Goal: Information Seeking & Learning: Learn about a topic

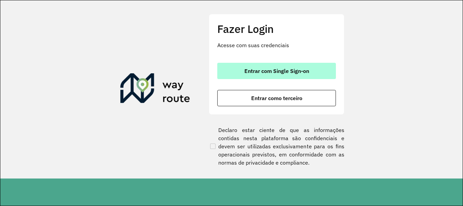
click at [293, 67] on button "Entrar com Single Sign-on" at bounding box center [276, 71] width 119 height 16
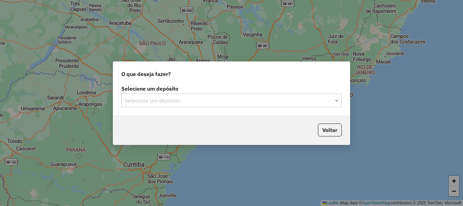
click at [189, 103] on input "text" at bounding box center [225, 100] width 200 height 8
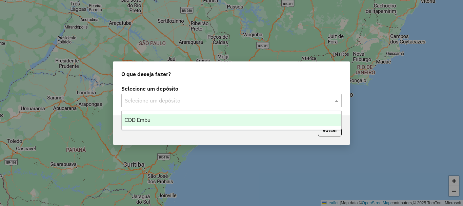
drag, startPoint x: 145, startPoint y: 124, endPoint x: 139, endPoint y: 122, distance: 5.7
click at [143, 124] on div "CDD Embu" at bounding box center [231, 120] width 219 height 12
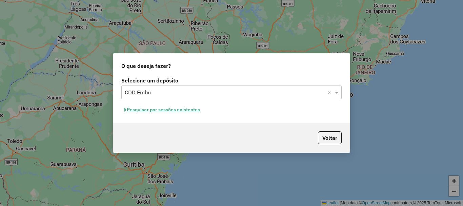
click at [143, 111] on button "Pesquisar por sessões existentes" at bounding box center [162, 109] width 82 height 10
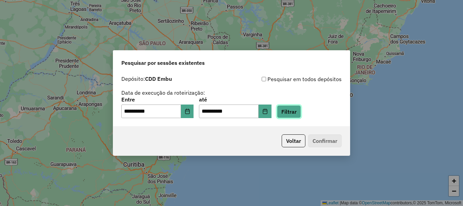
click at [301, 112] on button "Filtrar" at bounding box center [289, 111] width 24 height 13
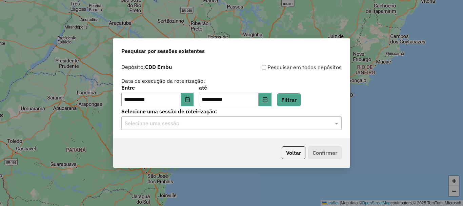
click at [189, 121] on input "text" at bounding box center [225, 123] width 200 height 8
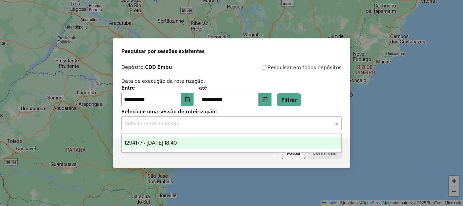
click at [152, 145] on span "1294177 - [DATE] 18:40" at bounding box center [150, 142] width 52 height 6
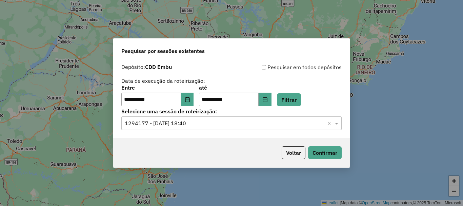
drag, startPoint x: 340, startPoint y: 178, endPoint x: 340, endPoint y: 165, distance: 13.6
click at [339, 174] on div "**********" at bounding box center [231, 103] width 463 height 206
click at [325, 152] on button "Confirmar" at bounding box center [325, 152] width 34 height 13
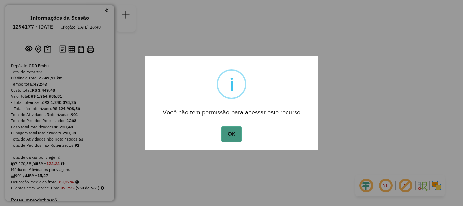
click at [229, 132] on button "OK" at bounding box center [231, 134] width 20 height 16
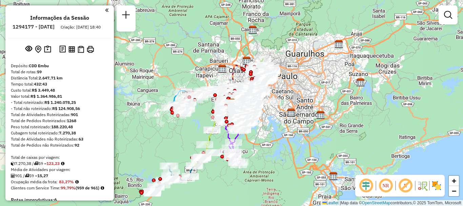
click at [435, 186] on img at bounding box center [436, 185] width 11 height 11
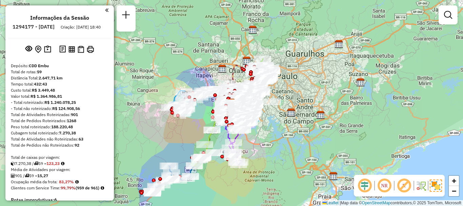
click at [407, 185] on em at bounding box center [403, 185] width 16 height 16
click at [387, 183] on em at bounding box center [384, 185] width 16 height 16
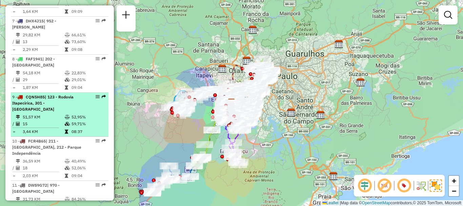
click at [78, 104] on div "9 - CQN5H85 | 123 - [GEOGRAPHIC_DATA] Itapecirica, 301 - [GEOGRAPHIC_DATA]" at bounding box center [48, 103] width 72 height 18
select select "**********"
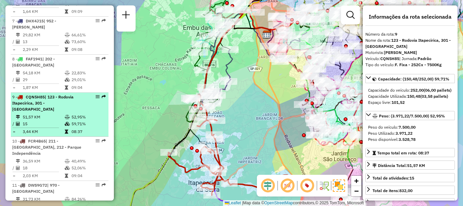
click at [93, 112] on div "9 - CQN5H85 | 123 - [GEOGRAPHIC_DATA] Itapecirica, 301 - [GEOGRAPHIC_DATA]" at bounding box center [59, 103] width 95 height 18
click at [96, 99] on em at bounding box center [97, 96] width 4 height 4
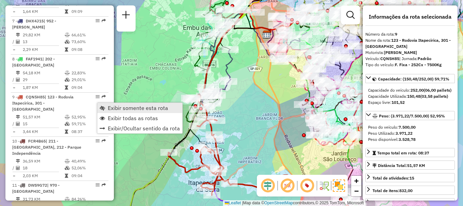
click at [138, 106] on span "Exibir somente esta rota" at bounding box center [138, 107] width 60 height 5
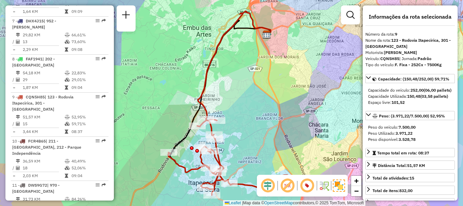
scroll to position [905, 0]
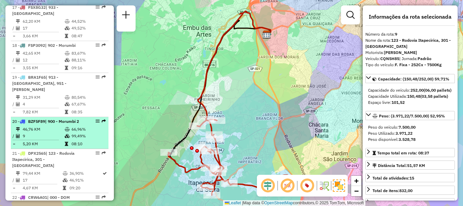
click at [40, 126] on td "46,76 KM" at bounding box center [43, 129] width 42 height 7
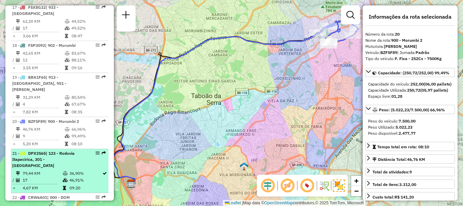
click at [61, 150] on div "21 - DPX2565 | 123 - Rodovia Itapecirica, 301 - Itapecirica da Serra" at bounding box center [48, 159] width 72 height 18
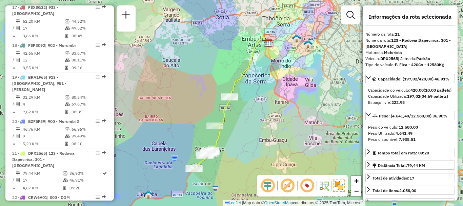
scroll to position [797, 0]
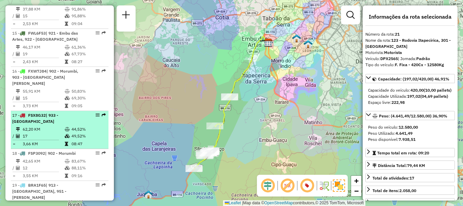
click at [47, 126] on td "62,20 KM" at bounding box center [43, 129] width 42 height 7
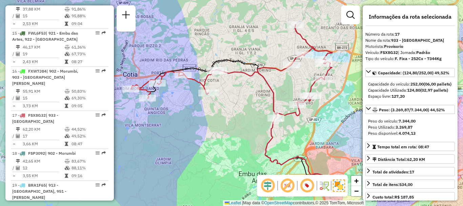
scroll to position [646, 0]
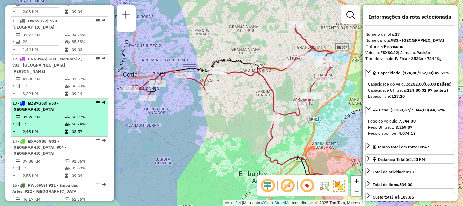
click at [45, 105] on span "BZB7G83" at bounding box center [37, 102] width 18 height 5
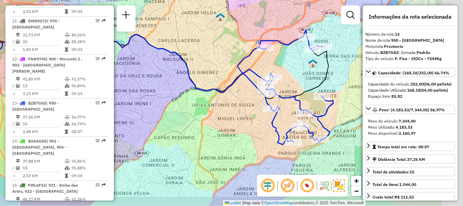
drag, startPoint x: 272, startPoint y: 143, endPoint x: 194, endPoint y: 115, distance: 82.4
click at [195, 115] on div "Janela de atendimento Grade de atendimento Capacidade Transportadoras Veículos …" at bounding box center [231, 103] width 463 height 206
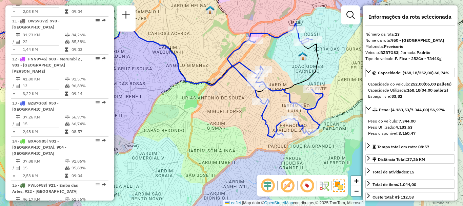
scroll to position [2179, 0]
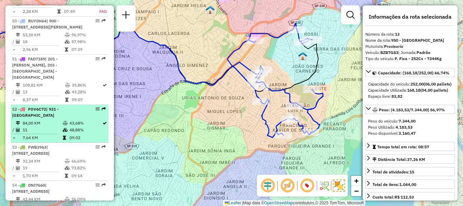
click at [41, 120] on td "84,00 KM" at bounding box center [42, 123] width 40 height 7
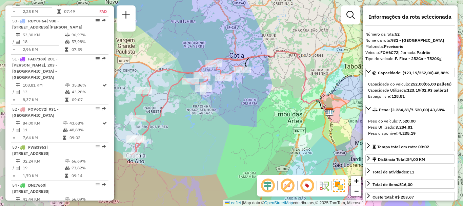
scroll to position [260, 0]
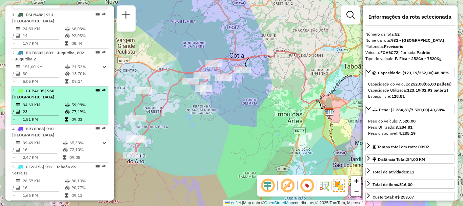
click at [49, 100] on div "3 - GCP4H35 | 960 - [GEOGRAPHIC_DATA]" at bounding box center [48, 94] width 72 height 12
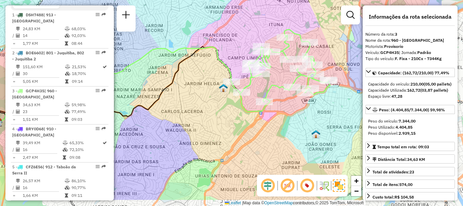
drag, startPoint x: 299, startPoint y: 138, endPoint x: 232, endPoint y: 112, distance: 72.4
click at [232, 112] on div "Janela de atendimento Grade de atendimento Capacidade Transportadoras Veículos …" at bounding box center [231, 103] width 463 height 206
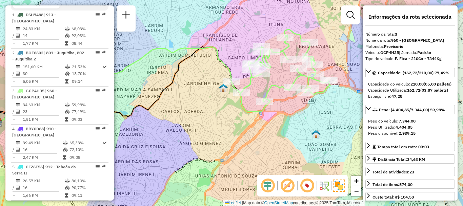
scroll to position [526, 0]
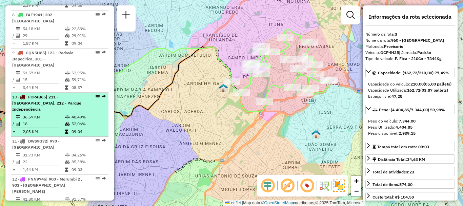
click at [39, 111] on span "| 211 - [GEOGRAPHIC_DATA], 212 - Parque Independência" at bounding box center [46, 102] width 69 height 17
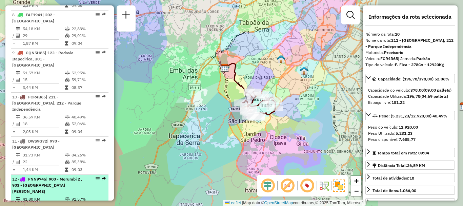
scroll to position [560, 0]
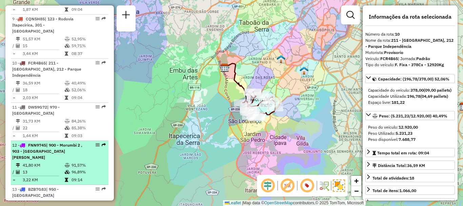
click at [41, 159] on span "| 900 - Morumbi 2 , 903 - [GEOGRAPHIC_DATA][PERSON_NAME]" at bounding box center [47, 150] width 70 height 17
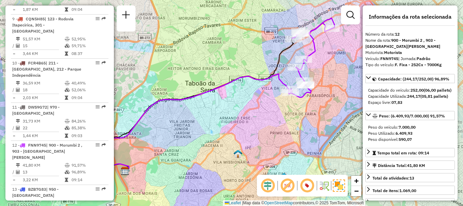
drag, startPoint x: 266, startPoint y: 141, endPoint x: 248, endPoint y: 132, distance: 20.6
click at [248, 132] on div "Janela de atendimento Grade de atendimento Capacidade Transportadoras Veículos …" at bounding box center [231, 103] width 463 height 206
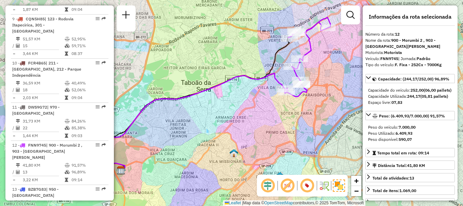
scroll to position [759, 0]
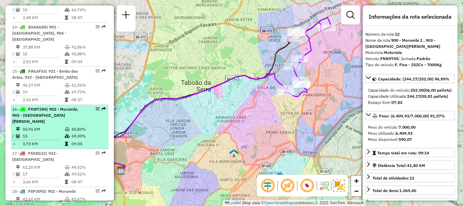
click at [57, 109] on span "| 902 - Morumbi, 903 - [GEOGRAPHIC_DATA][PERSON_NAME]" at bounding box center [45, 114] width 66 height 17
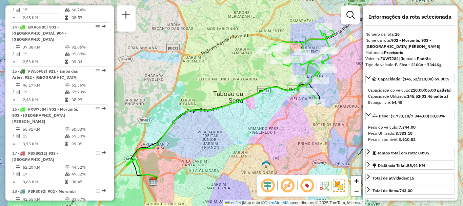
scroll to position [2393, 0]
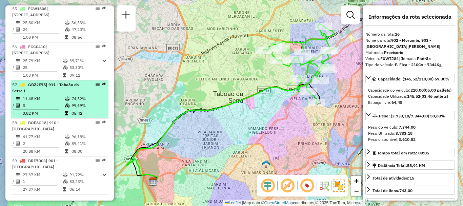
click at [27, 102] on td "11,48 KM" at bounding box center [43, 98] width 42 height 7
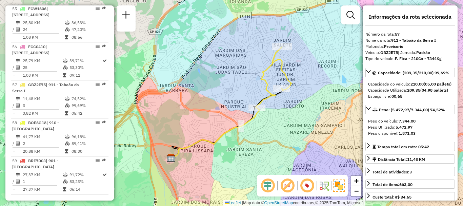
scroll to position [2142, 0]
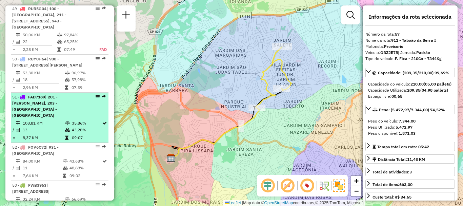
drag, startPoint x: 52, startPoint y: 120, endPoint x: 52, endPoint y: 117, distance: 3.4
click at [51, 126] on td "13" at bounding box center [43, 129] width 42 height 7
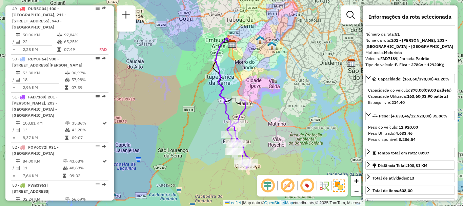
scroll to position [444, 0]
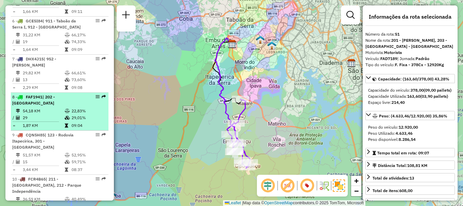
click at [58, 106] on div "8 - FAF1941 | 202 - [GEOGRAPHIC_DATA]" at bounding box center [48, 100] width 72 height 12
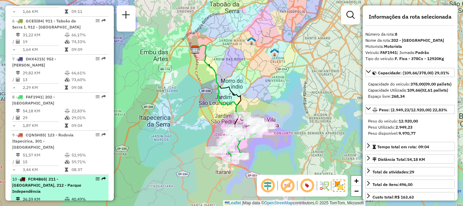
scroll to position [759, 0]
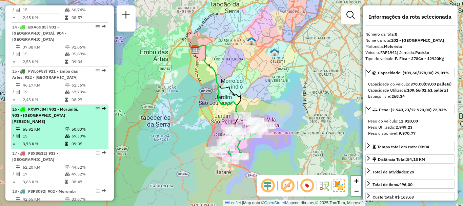
click at [53, 126] on td "55,91 KM" at bounding box center [43, 129] width 42 height 7
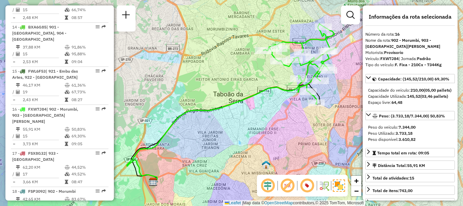
scroll to position [2217, 0]
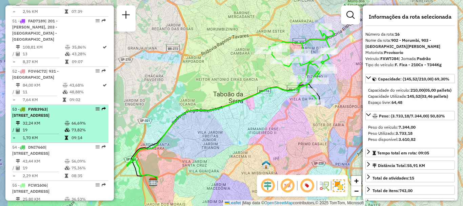
click at [43, 113] on span "| [STREET_ADDRESS]" at bounding box center [30, 111] width 37 height 11
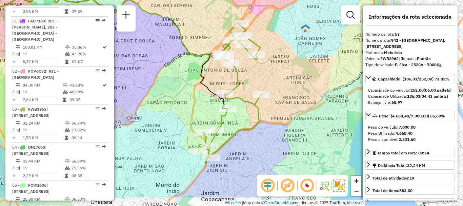
drag, startPoint x: 297, startPoint y: 122, endPoint x: 191, endPoint y: 92, distance: 109.9
click at [191, 92] on div "Janela de atendimento Grade de atendimento Capacidade Transportadoras Veículos …" at bounding box center [231, 103] width 463 height 206
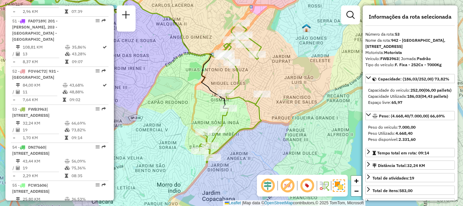
scroll to position [835, 0]
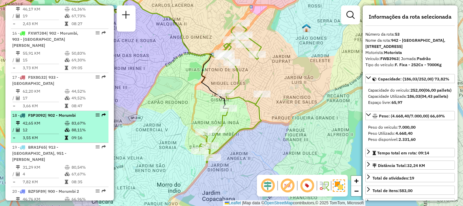
click at [57, 133] on td at bounding box center [38, 133] width 52 height 1
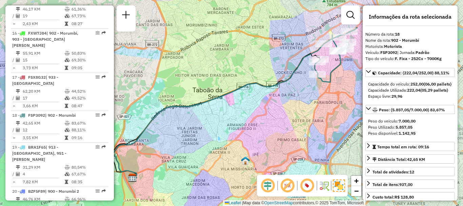
scroll to position [570, 0]
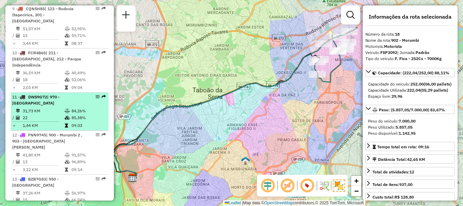
click at [59, 114] on td "31,73 KM" at bounding box center [43, 110] width 42 height 7
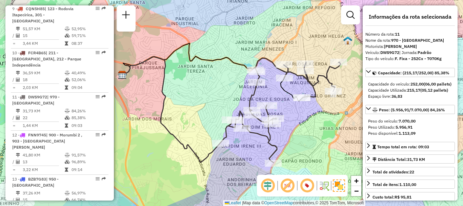
scroll to position [2261, 0]
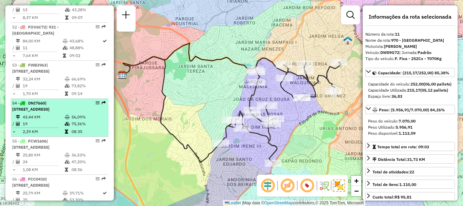
click at [40, 105] on span "DNI7660" at bounding box center [36, 102] width 17 height 5
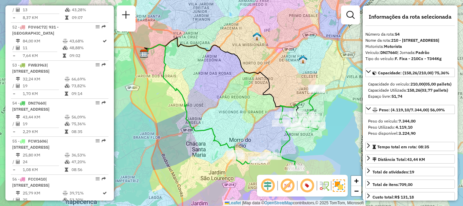
scroll to position [905, 0]
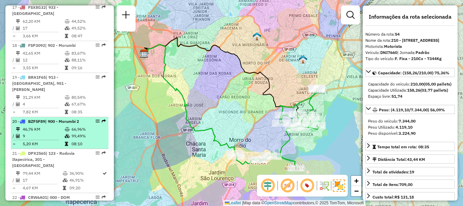
click at [34, 132] on td "9" at bounding box center [43, 135] width 42 height 7
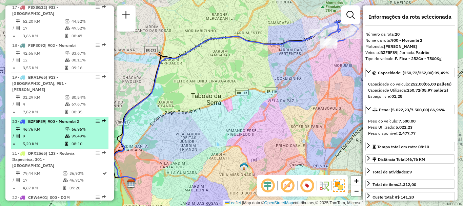
scroll to position [722, 0]
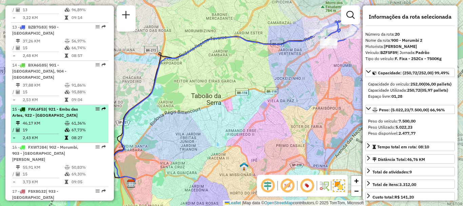
click at [36, 110] on span "| 921 - Embu das Artes, 922 - [GEOGRAPHIC_DATA]" at bounding box center [45, 111] width 66 height 11
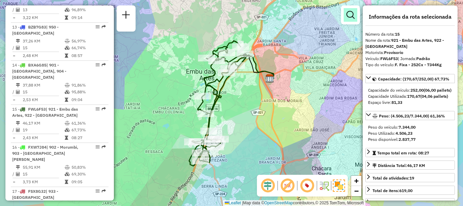
scroll to position [368, 0]
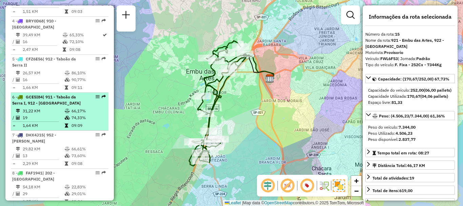
click at [49, 114] on td "31,22 KM" at bounding box center [43, 110] width 42 height 7
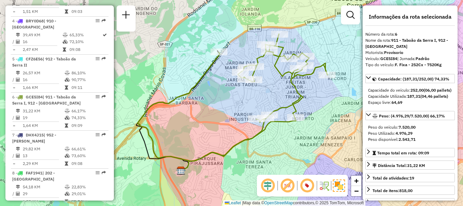
scroll to position [185, 0]
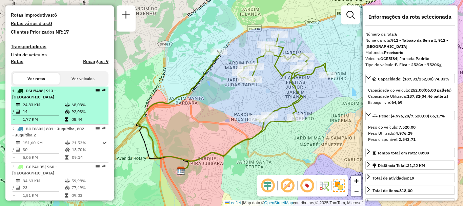
drag, startPoint x: 54, startPoint y: 122, endPoint x: 52, endPoint y: 119, distance: 3.8
click at [53, 115] on td "14" at bounding box center [43, 111] width 42 height 7
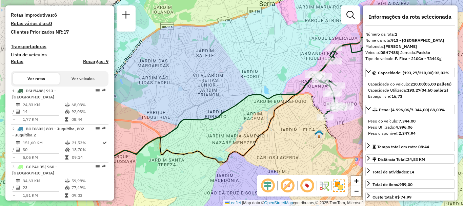
scroll to position [684, 0]
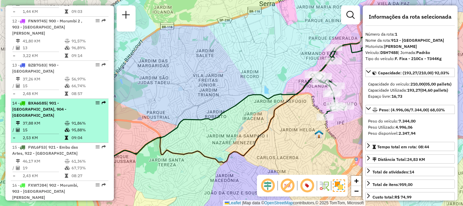
click at [65, 108] on div "14 - BXA6G85 | [STREET_ADDRESS]" at bounding box center [48, 109] width 72 height 18
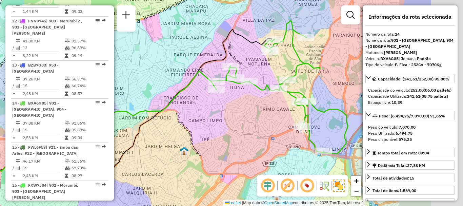
drag, startPoint x: 249, startPoint y: 108, endPoint x: 193, endPoint y: 107, distance: 56.2
click at [193, 107] on div "Janela de atendimento Grade de atendimento Capacidade Transportadoras Veículos …" at bounding box center [231, 103] width 463 height 206
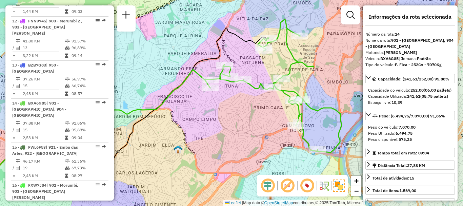
scroll to position [406, 0]
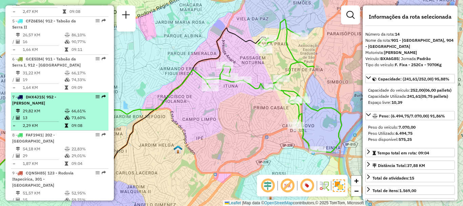
click at [53, 114] on td "29,82 KM" at bounding box center [43, 110] width 42 height 7
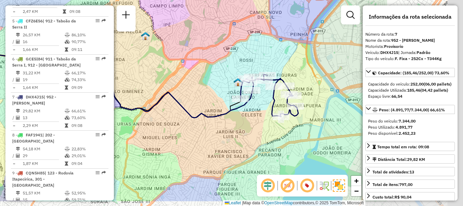
drag, startPoint x: 250, startPoint y: 137, endPoint x: 144, endPoint y: 116, distance: 108.0
click at [127, 112] on icon at bounding box center [86, 79] width 332 height 78
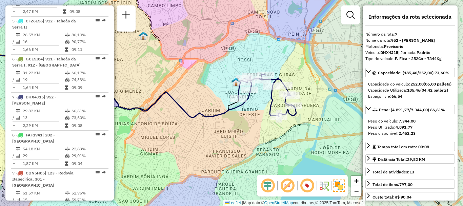
scroll to position [298, 0]
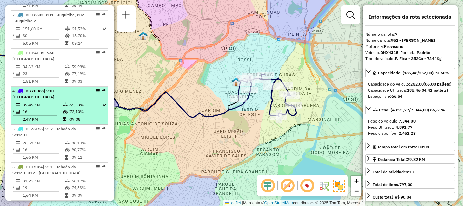
click at [66, 113] on icon at bounding box center [65, 111] width 5 height 4
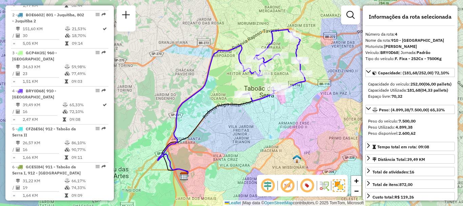
click at [5, 5] on div "Informações da Sessão 1294177 - [DATE] Criação: [DATE] 18:40 Depósito: CDD Embu…" at bounding box center [59, 102] width 108 height 195
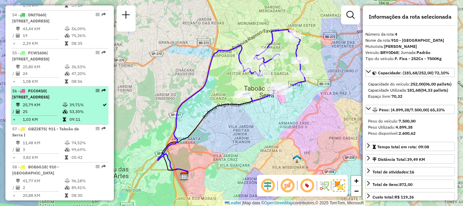
click at [48, 99] on span "| [STREET_ADDRESS]" at bounding box center [30, 93] width 37 height 11
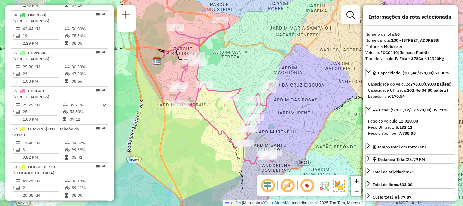
drag, startPoint x: 226, startPoint y: 121, endPoint x: 210, endPoint y: 109, distance: 19.8
click at [210, 109] on div "Janela de atendimento Grade de atendimento Capacidade Transportadoras Veículos …" at bounding box center [231, 103] width 463 height 206
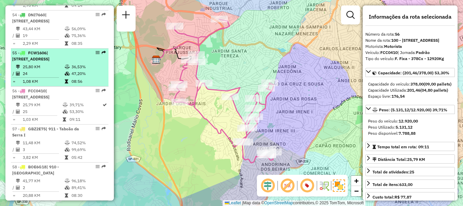
click at [55, 70] on td "25,80 KM" at bounding box center [43, 66] width 42 height 7
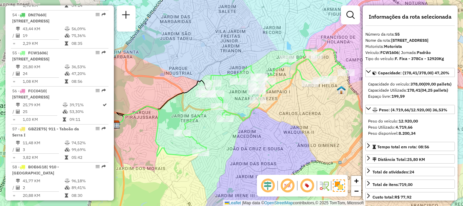
scroll to position [330, 0]
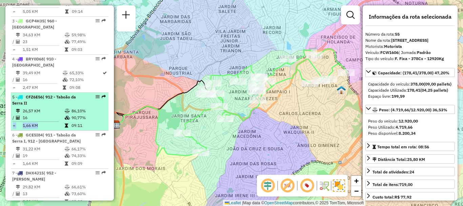
click at [65, 128] on table "26,57 KM 86,10% / 16 90,77% = 1,66 KM 09:11" at bounding box center [59, 117] width 95 height 21
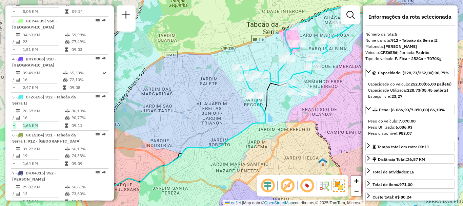
scroll to position [1941, 0]
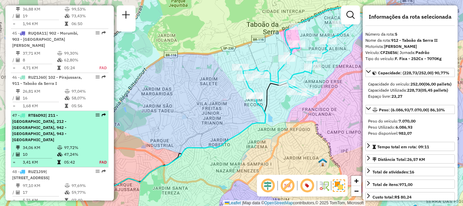
click at [49, 112] on span "| 211 - [GEOGRAPHIC_DATA], 212 - [GEOGRAPHIC_DATA], 942 - [GEOGRAPHIC_DATA], 94…" at bounding box center [39, 126] width 54 height 29
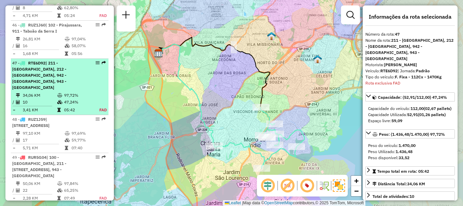
scroll to position [2034, 0]
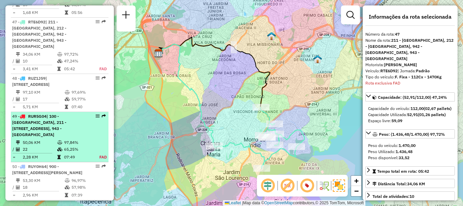
click at [79, 128] on div "49 - RUR5G04 | 100 - [GEOGRAPHIC_DATA], 211 - [STREET_ADDRESS], 943 - [GEOGRAPH…" at bounding box center [48, 125] width 72 height 24
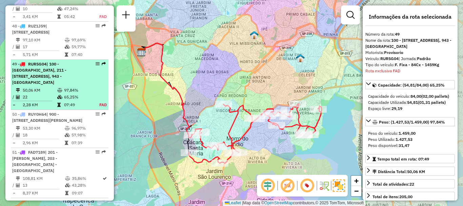
scroll to position [2128, 0]
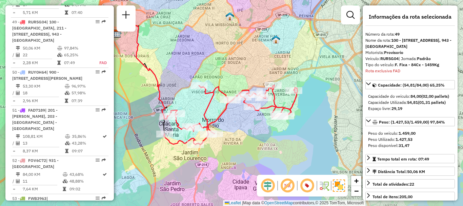
drag, startPoint x: 202, startPoint y: 117, endPoint x: 178, endPoint y: 99, distance: 30.7
click at [178, 99] on div "Janela de atendimento Grade de atendimento Capacidade Transportadoras Veículos …" at bounding box center [231, 103] width 463 height 206
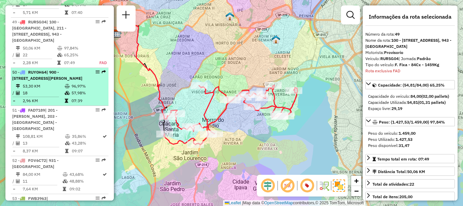
click at [51, 81] on span "| 900 - [STREET_ADDRESS][PERSON_NAME]" at bounding box center [47, 74] width 70 height 11
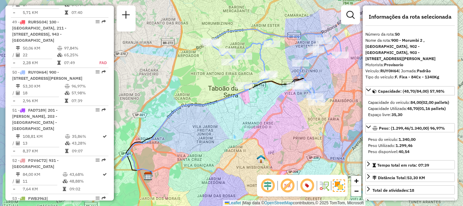
scroll to position [1903, 0]
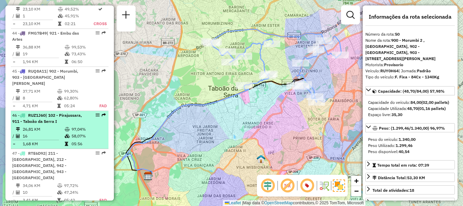
click at [57, 112] on span "| 102 - Pirajussara, 911 - Taboão da Serra I" at bounding box center [47, 117] width 70 height 11
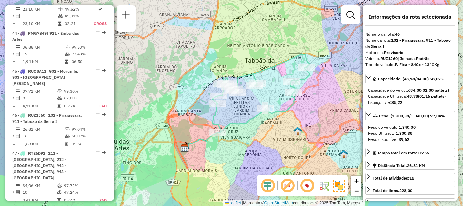
scroll to position [2005, 0]
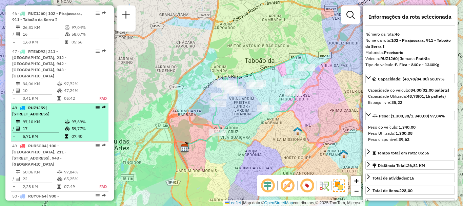
click at [52, 105] on div "48 - RUZ1J59 | 129 - [STREET_ADDRESS]" at bounding box center [48, 111] width 72 height 12
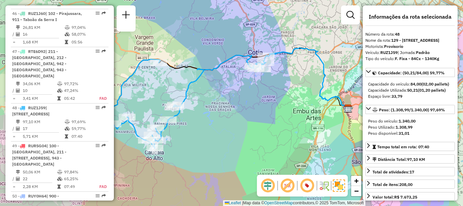
drag, startPoint x: 240, startPoint y: 129, endPoint x: 234, endPoint y: 124, distance: 8.3
click at [234, 124] on div "Janela de atendimento Grade de atendimento Capacidade Transportadoras Veículos …" at bounding box center [231, 103] width 463 height 206
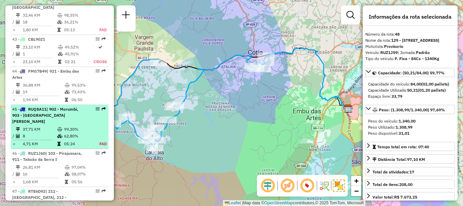
click at [40, 126] on td "37,71 KM" at bounding box center [39, 129] width 35 height 7
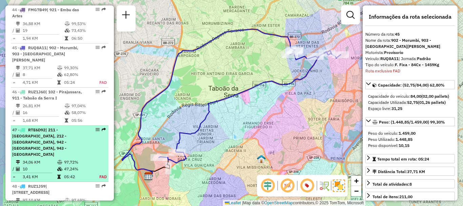
scroll to position [1958, 0]
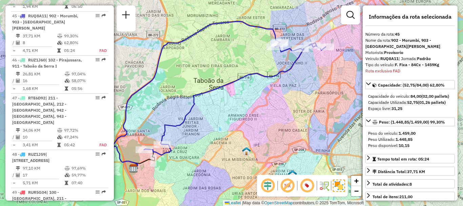
drag, startPoint x: 266, startPoint y: 120, endPoint x: 251, endPoint y: 111, distance: 17.3
click at [251, 111] on div "Janela de atendimento Grade de atendimento Capacidade Transportadoras Veículos …" at bounding box center [231, 103] width 463 height 206
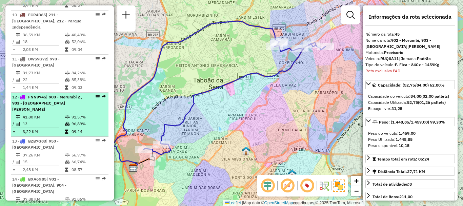
click at [60, 115] on td "41,80 KM" at bounding box center [43, 116] width 42 height 7
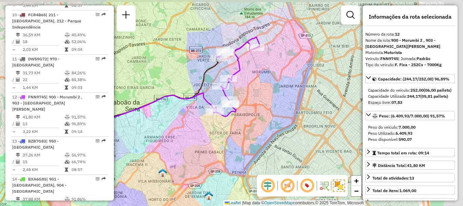
drag, startPoint x: 230, startPoint y: 132, endPoint x: 129, endPoint y: 142, distance: 101.4
click at [129, 142] on div "Janela de atendimento Grade de atendimento Capacidade Transportadoras Veículos …" at bounding box center [231, 103] width 463 height 206
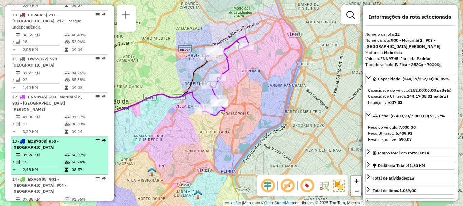
click at [36, 146] on div "13 - BZB7G83 | 950 - [GEOGRAPHIC_DATA]" at bounding box center [48, 144] width 72 height 12
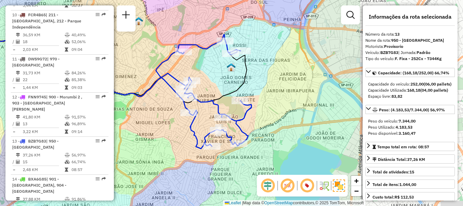
drag, startPoint x: 273, startPoint y: 145, endPoint x: 124, endPoint y: 129, distance: 149.6
click at [124, 129] on div "Janela de atendimento Grade de atendimento Capacidade Transportadoras Veículos …" at bounding box center [231, 103] width 463 height 206
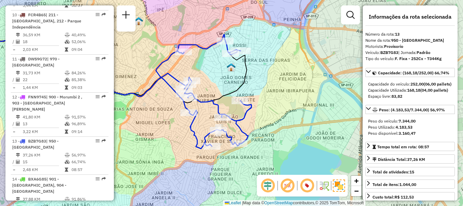
scroll to position [2393, 0]
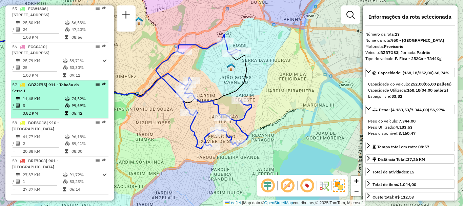
click at [43, 102] on td "11,48 KM" at bounding box center [43, 98] width 42 height 7
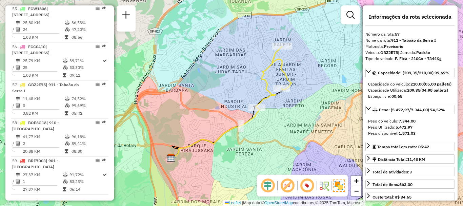
scroll to position [2142, 0]
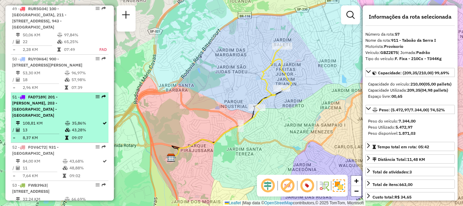
click at [62, 126] on td "13" at bounding box center [43, 129] width 42 height 7
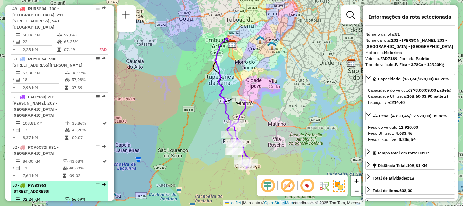
click at [49, 185] on span "| [STREET_ADDRESS]" at bounding box center [30, 187] width 37 height 11
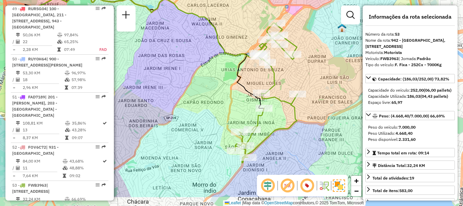
drag, startPoint x: 244, startPoint y: 111, endPoint x: 173, endPoint y: 82, distance: 76.2
click at [173, 82] on div "Janela de atendimento Grade de atendimento Capacidade Transportadoras Veículos …" at bounding box center [231, 103] width 463 height 206
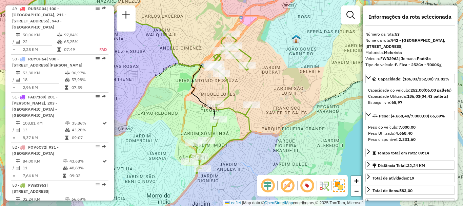
drag, startPoint x: 327, startPoint y: 99, endPoint x: 280, endPoint y: 110, distance: 47.7
click at [280, 110] on div "Janela de atendimento Grade de atendimento Capacidade Transportadoras Veículos …" at bounding box center [231, 103] width 463 height 206
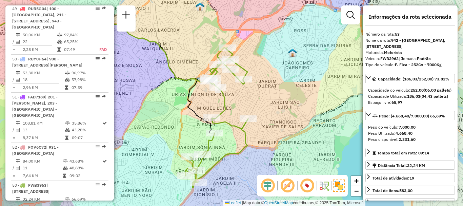
drag, startPoint x: 304, startPoint y: 103, endPoint x: 301, endPoint y: 116, distance: 13.9
click at [301, 116] on div "Janela de atendimento Grade de atendimento Capacidade Transportadoras Veículos …" at bounding box center [231, 103] width 463 height 206
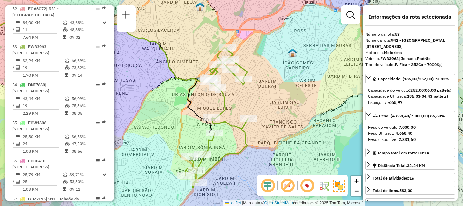
scroll to position [646, 0]
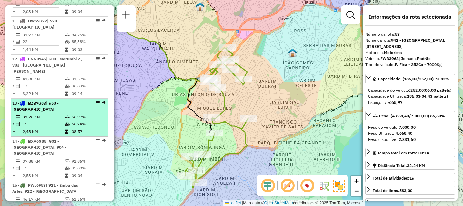
click at [68, 116] on icon at bounding box center [67, 117] width 5 height 4
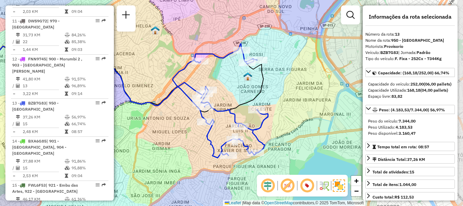
drag, startPoint x: 291, startPoint y: 70, endPoint x: 157, endPoint y: 60, distance: 134.4
click at [158, 61] on div "Janela de atendimento Grade de atendimento Capacidade Transportadoras Veículos …" at bounding box center [231, 103] width 463 height 206
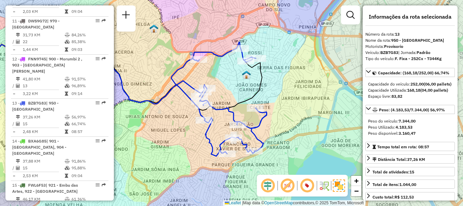
scroll to position [2179, 0]
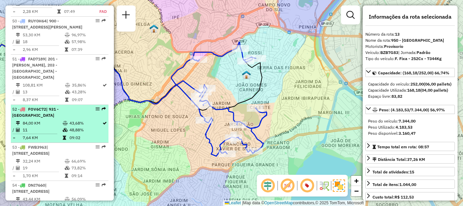
click at [50, 106] on div "52 - FOV6C72 | 931 - [GEOGRAPHIC_DATA]" at bounding box center [48, 112] width 72 height 12
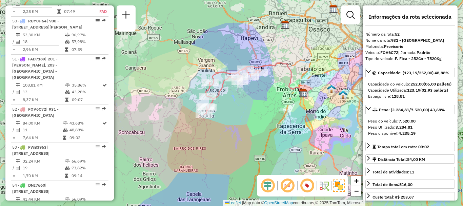
drag, startPoint x: 230, startPoint y: 123, endPoint x: 257, endPoint y: 115, distance: 28.3
click at [257, 114] on div "Janela de atendimento Grade de atendimento Capacidade Transportadoras Veículos …" at bounding box center [231, 103] width 463 height 206
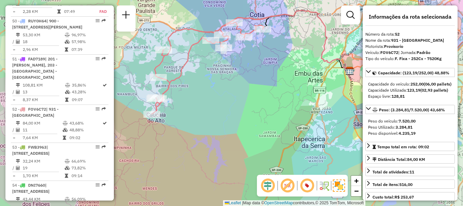
scroll to position [2393, 0]
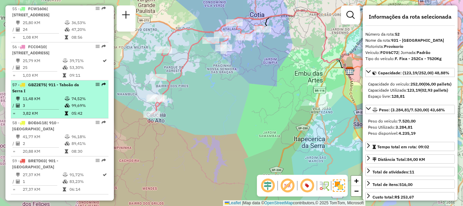
click at [42, 94] on div "57 - GBZ2E75 | 911 - [GEOGRAPHIC_DATA] I" at bounding box center [48, 88] width 72 height 12
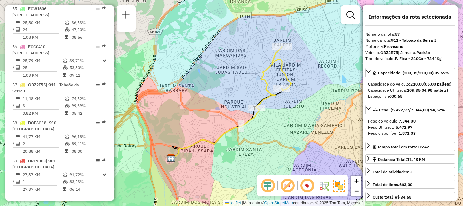
scroll to position [2142, 0]
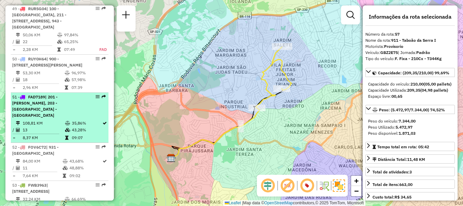
click at [47, 113] on li "51 - FAD7189 | 201 - [GEOGRAPHIC_DATA], 203 - [GEOGRAPHIC_DATA] - [GEOGRAPHIC_D…" at bounding box center [60, 117] width 98 height 50
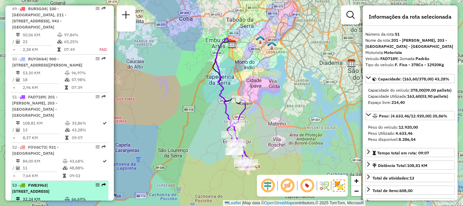
click at [49, 183] on span "| [STREET_ADDRESS]" at bounding box center [30, 187] width 37 height 11
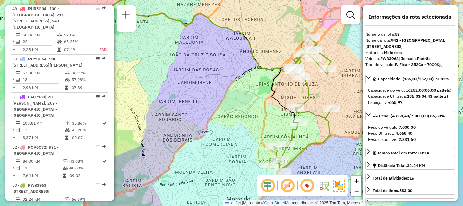
drag, startPoint x: 181, startPoint y: 143, endPoint x: 145, endPoint y: 128, distance: 39.2
click at [145, 128] on div "Janela de atendimento Grade de atendimento Capacidade Transportadoras Veículos …" at bounding box center [231, 103] width 463 height 206
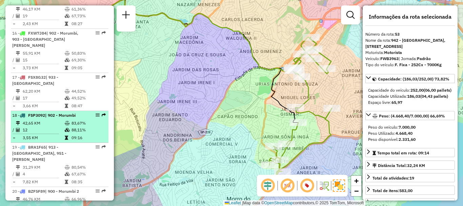
click at [57, 120] on td "42,65 KM" at bounding box center [43, 123] width 42 height 7
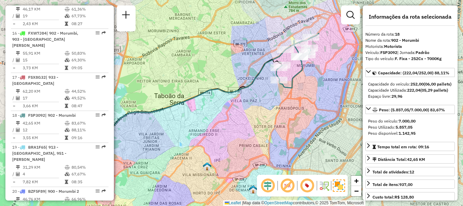
drag, startPoint x: 269, startPoint y: 109, endPoint x: 222, endPoint y: 111, distance: 47.1
click at [222, 111] on div "Janela de atendimento Grade de atendimento Capacidade Transportadoras Veículos …" at bounding box center [231, 103] width 463 height 206
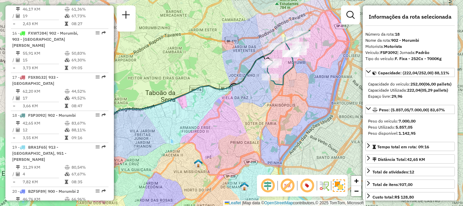
scroll to position [570, 0]
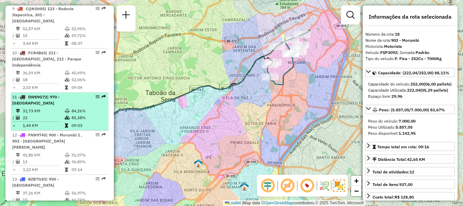
click at [39, 113] on td "31,73 KM" at bounding box center [43, 110] width 42 height 7
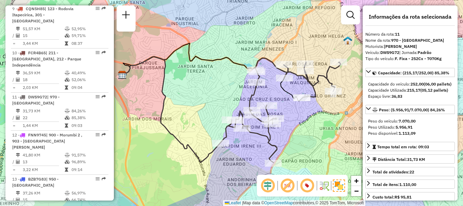
scroll to position [905, 0]
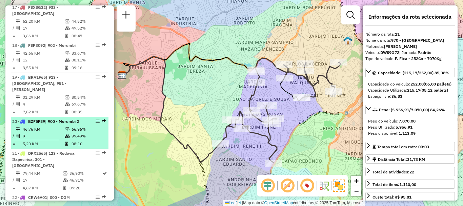
click at [36, 126] on td "46,76 KM" at bounding box center [43, 129] width 42 height 7
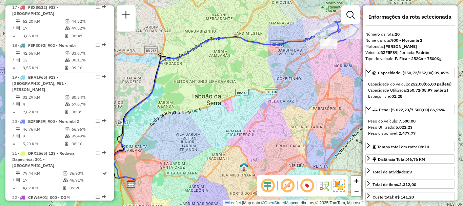
scroll to position [722, 0]
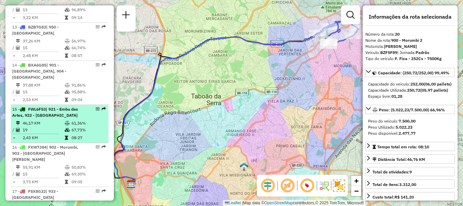
click at [52, 110] on span "| 921 - Embu das Artes, 922 - [GEOGRAPHIC_DATA]" at bounding box center [45, 111] width 66 height 11
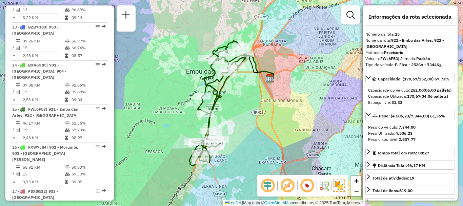
scroll to position [368, 0]
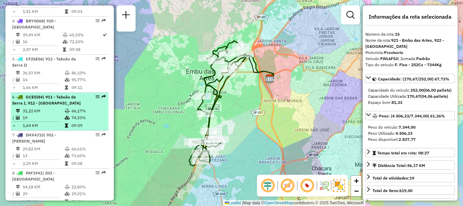
click at [62, 114] on td "31,22 KM" at bounding box center [43, 110] width 42 height 7
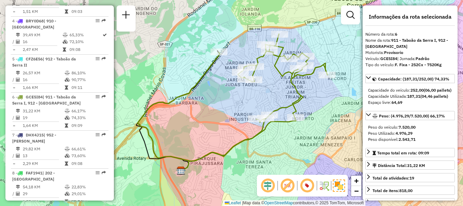
scroll to position [185, 0]
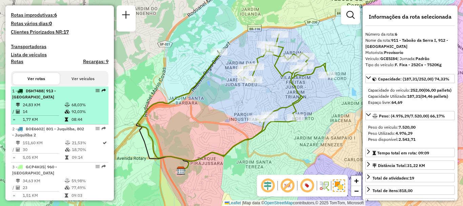
click at [47, 108] on td "24,83 KM" at bounding box center [43, 104] width 42 height 7
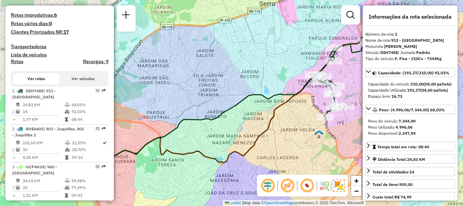
scroll to position [1865, 0]
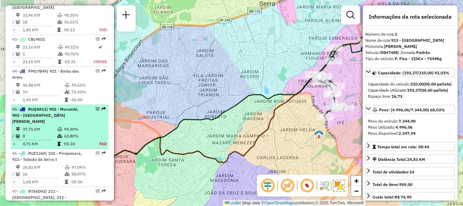
click at [47, 111] on span "| 902 - Morumbi, 903 - [GEOGRAPHIC_DATA][PERSON_NAME]" at bounding box center [45, 114] width 66 height 17
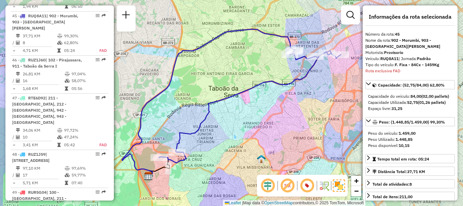
scroll to position [684, 0]
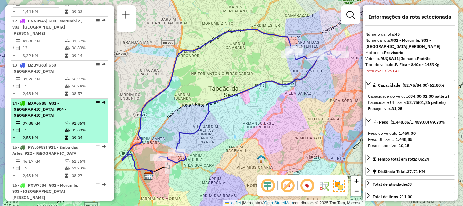
click at [49, 112] on div "14 - BXA6G85 | [STREET_ADDRESS]" at bounding box center [48, 109] width 72 height 18
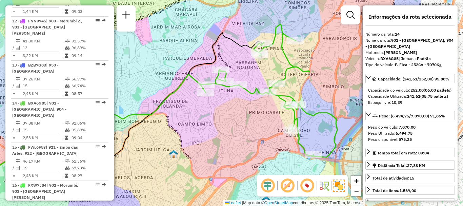
drag, startPoint x: 248, startPoint y: 124, endPoint x: 159, endPoint y: 128, distance: 88.5
click at [159, 128] on div "Janela de atendimento Grade de atendimento Capacidade Transportadoras Veículos …" at bounding box center [231, 103] width 463 height 206
